Goal: Task Accomplishment & Management: Complete application form

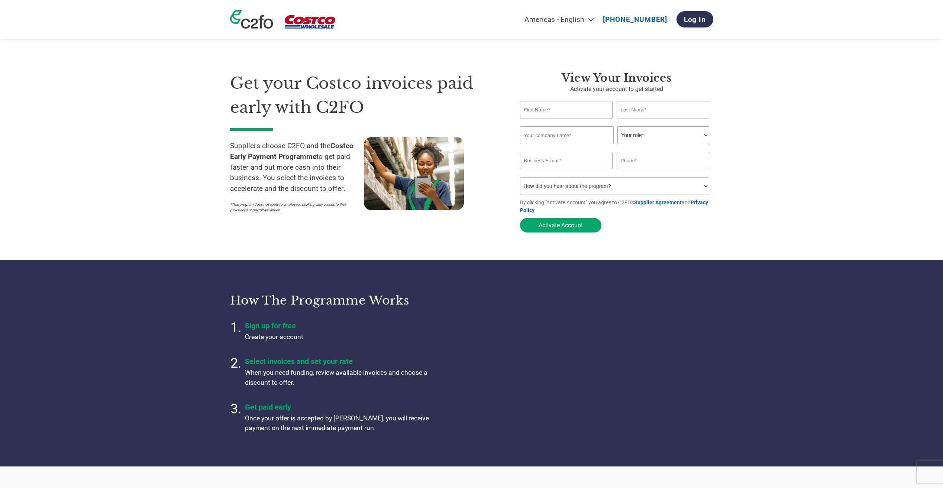
select select "en-[GEOGRAPHIC_DATA]"
click at [576, 113] on input "text" at bounding box center [566, 109] width 93 height 17
type input "Elias"
click at [644, 112] on input "text" at bounding box center [663, 109] width 93 height 17
type input "Gudmundsson"
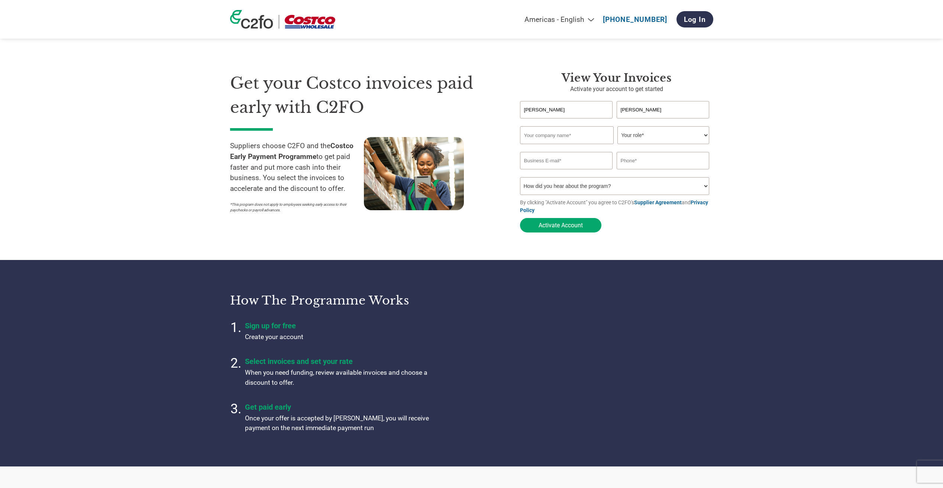
click at [547, 137] on input "text" at bounding box center [567, 135] width 94 height 18
type input "Innnes ehf"
type input "ebg@innnes.is"
type input "6604046"
click at [704, 137] on select "Your role* CFO Controller Credit Manager Finance Director Treasurer CEO Preside…" at bounding box center [663, 135] width 92 height 18
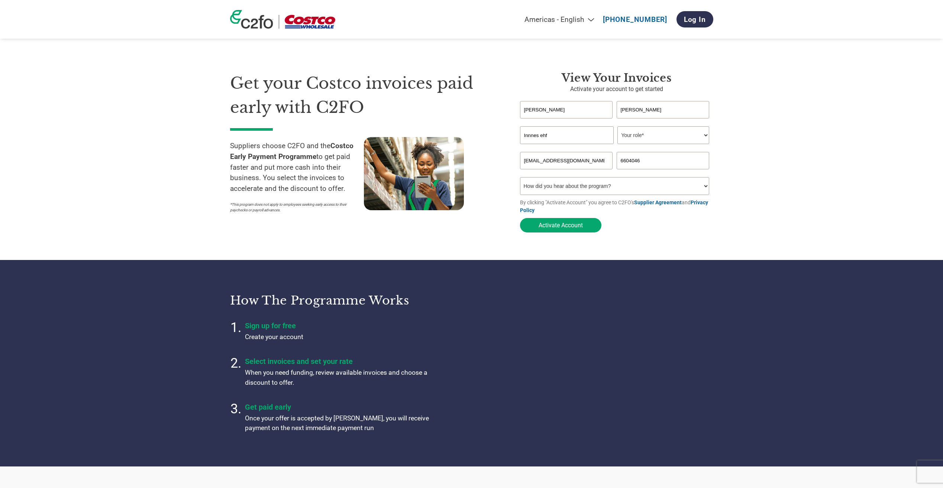
select select "CFO"
click at [617, 127] on select "Your role* CFO Controller Credit Manager Finance Director Treasurer CEO Preside…" at bounding box center [663, 135] width 92 height 18
click at [704, 186] on select "How did you hear about the program? Received a letter Email Social Media Online…" at bounding box center [615, 186] width 190 height 18
select select "Email"
click at [520, 180] on select "How did you hear about the program? Received a letter Email Social Media Online…" at bounding box center [615, 186] width 190 height 18
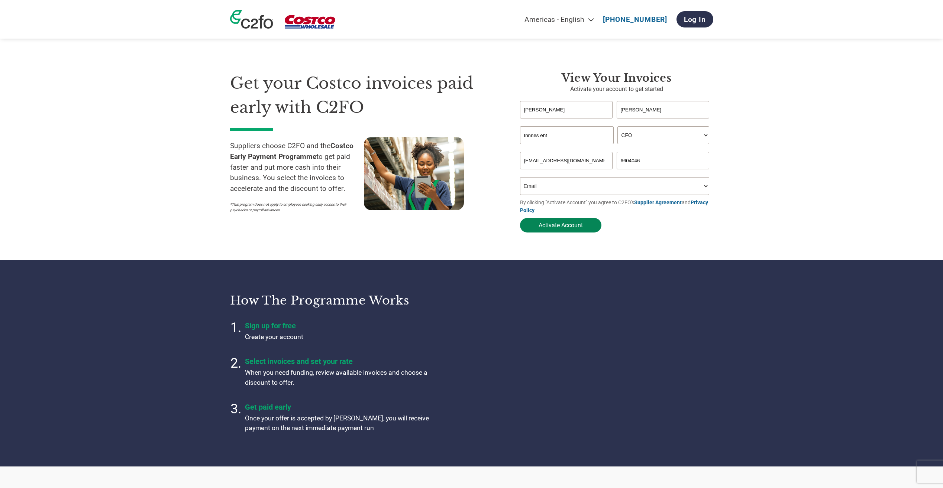
click at [579, 230] on button "Activate Account" at bounding box center [560, 225] width 81 height 14
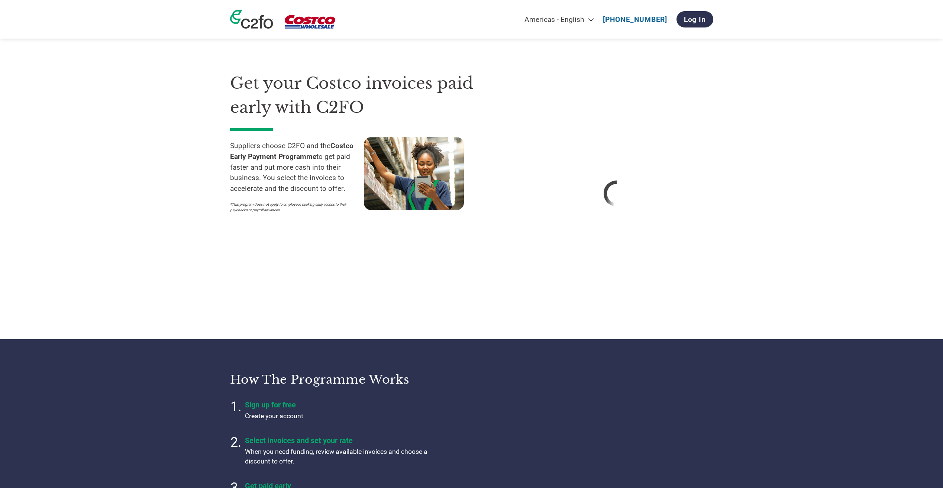
select select "en-[GEOGRAPHIC_DATA]"
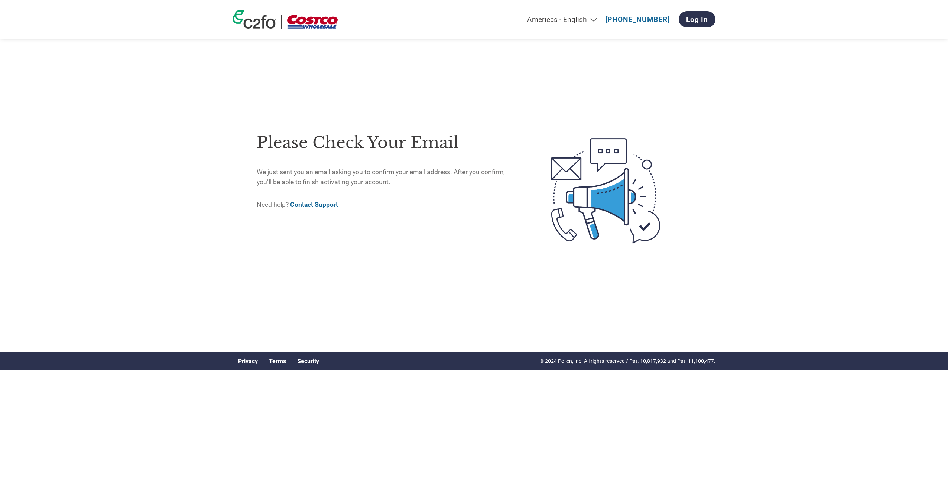
click at [205, 209] on div "Americas - English Américas - Español Américas - Português Amériques - Français…" at bounding box center [474, 170] width 948 height 341
click at [174, 174] on div "Americas - English Américas - Español Américas - Português Amériques - Français…" at bounding box center [474, 170] width 948 height 341
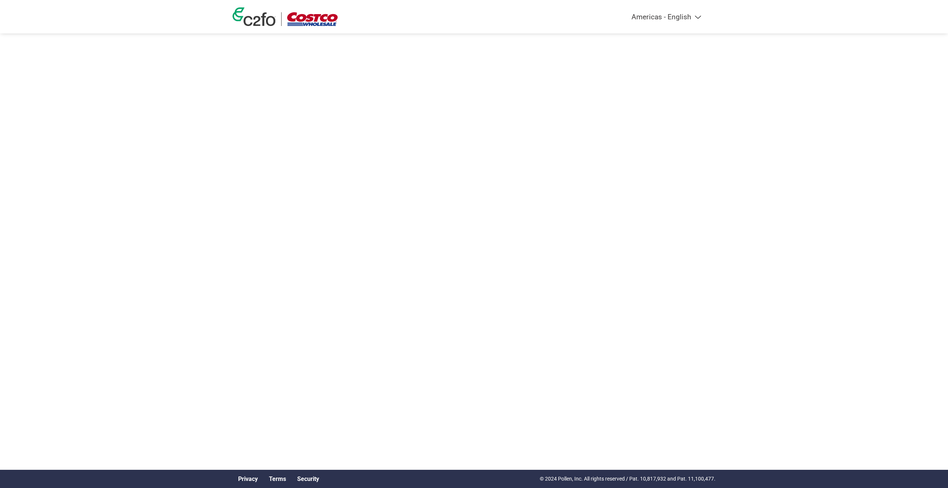
select select "en-[GEOGRAPHIC_DATA]"
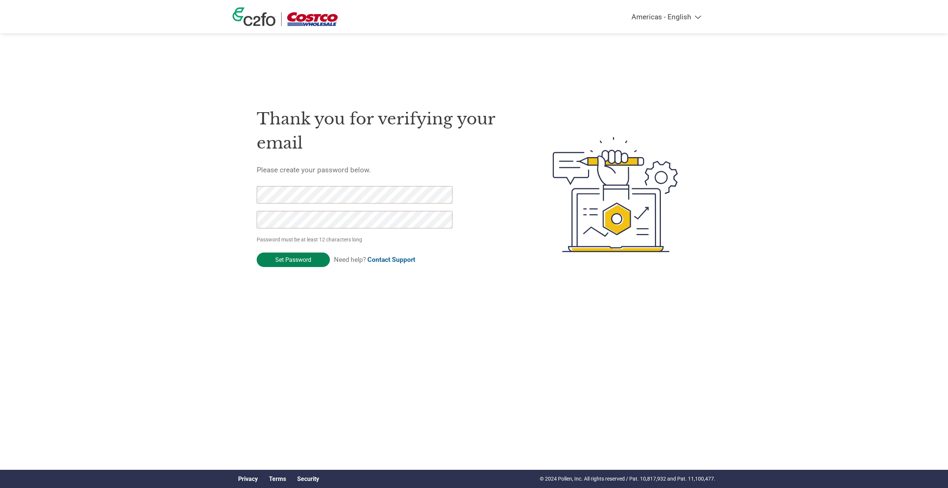
click at [306, 258] on input "Set Password" at bounding box center [293, 260] width 73 height 14
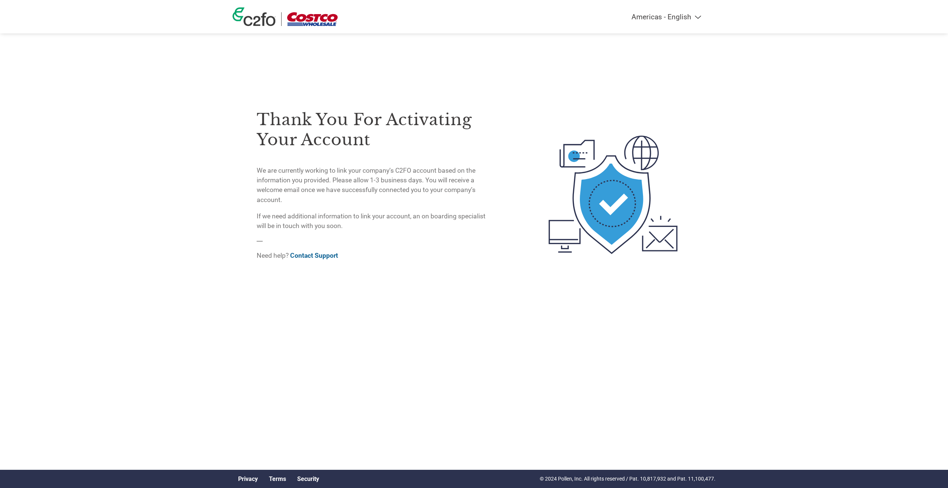
click at [310, 257] on link "Contact Support" at bounding box center [314, 255] width 48 height 7
click at [512, 316] on div "Thank you for activating your account We are currently working to link your com…" at bounding box center [474, 165] width 483 height 330
click at [316, 255] on link "Contact Support" at bounding box center [314, 255] width 48 height 7
